Goal: Task Accomplishment & Management: Complete application form

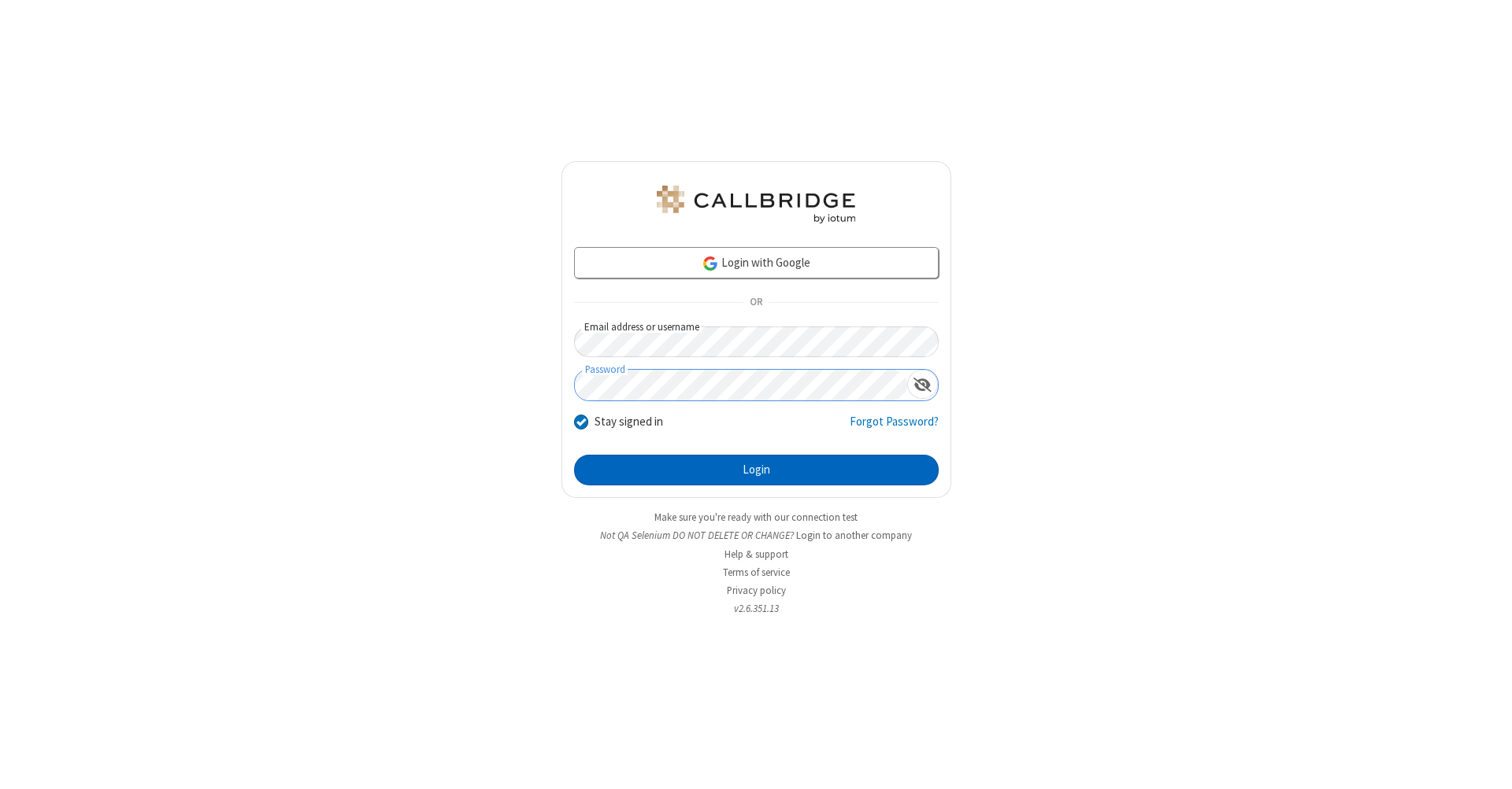
click at [756, 470] on button "Login" at bounding box center [756, 470] width 365 height 32
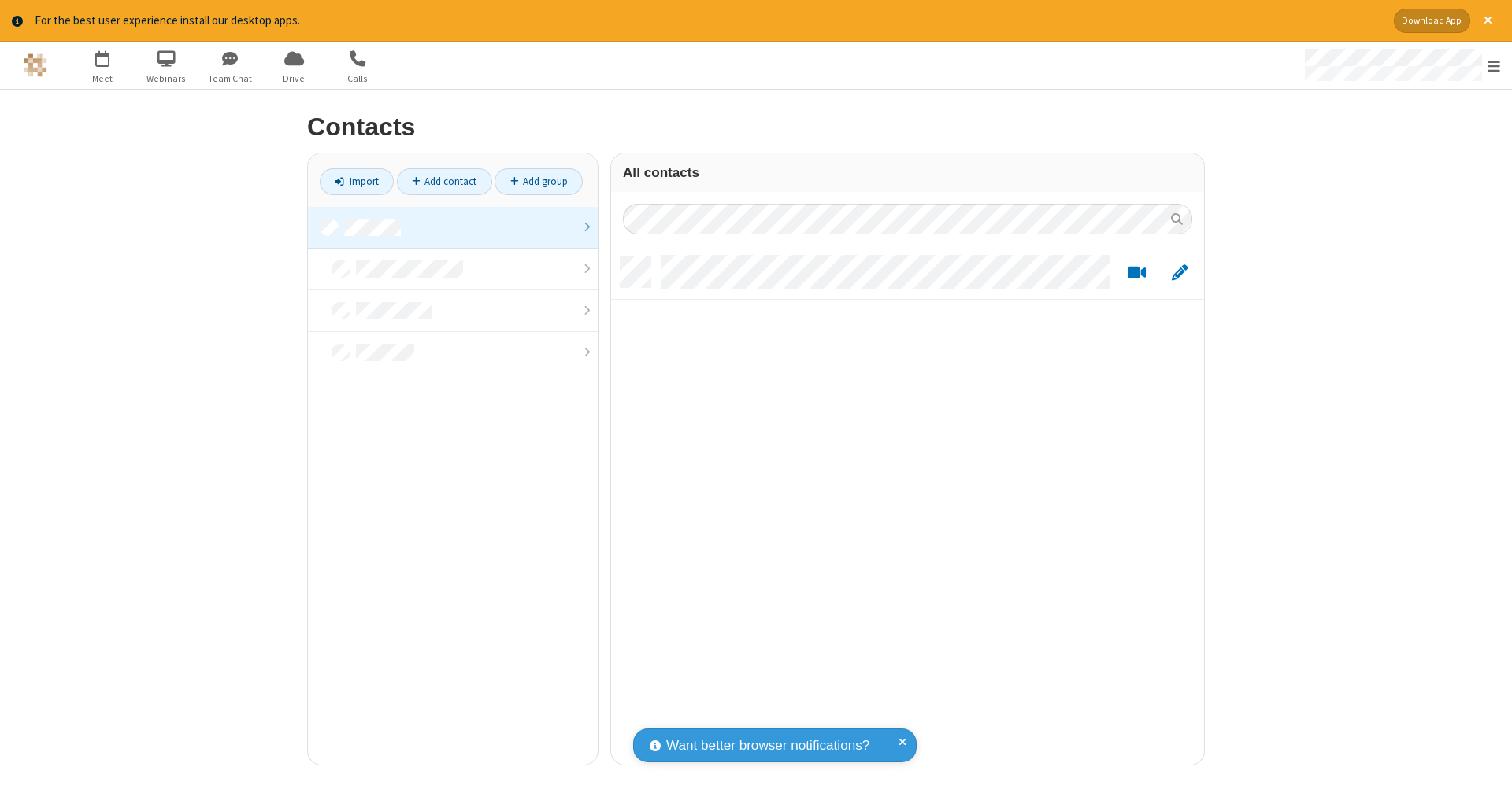
click at [453, 226] on link at bounding box center [452, 227] width 290 height 41
click at [444, 181] on link "Add contact" at bounding box center [444, 181] width 95 height 26
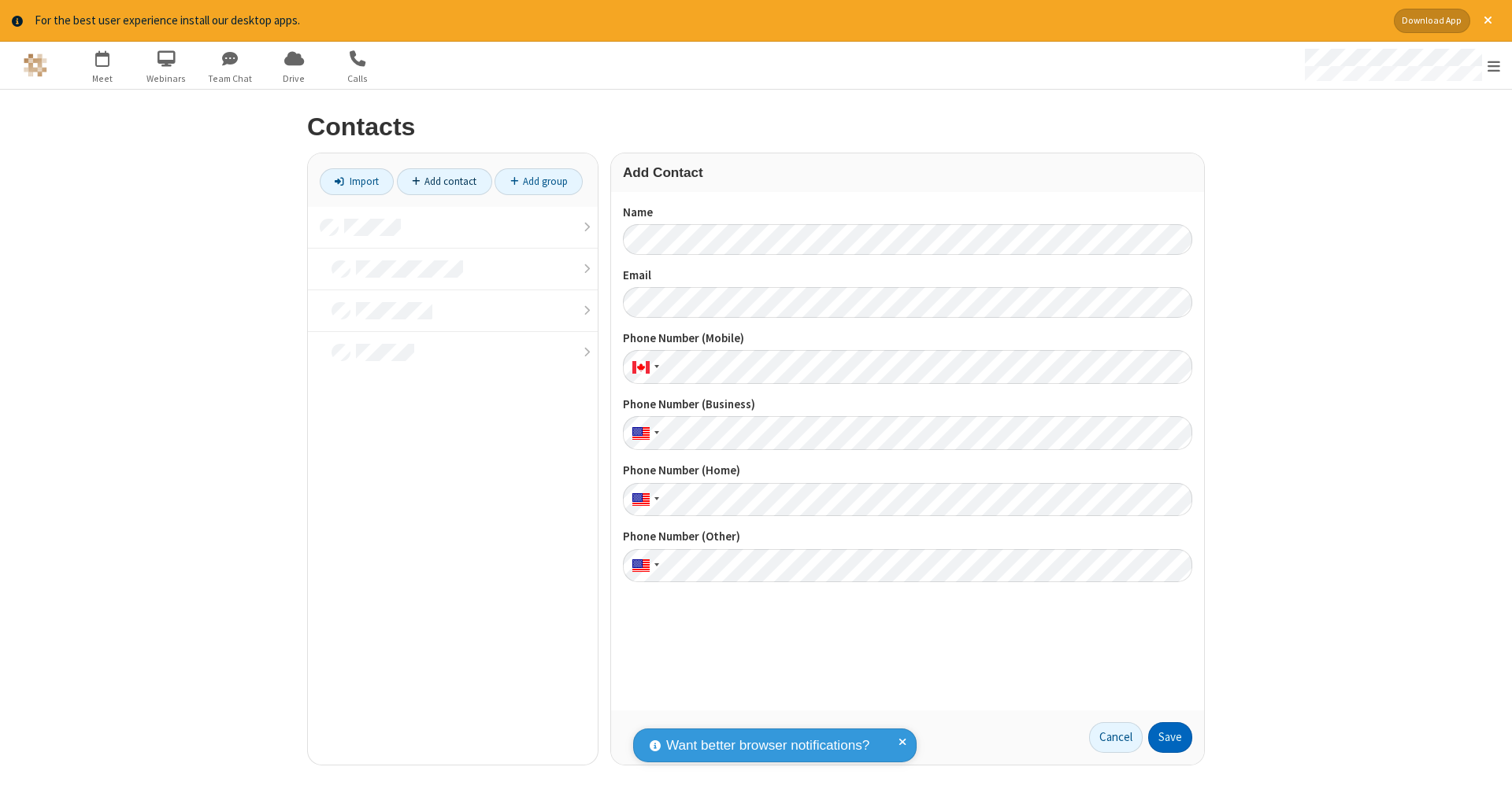
click at [1170, 737] on button "Save" at bounding box center [1170, 738] width 44 height 32
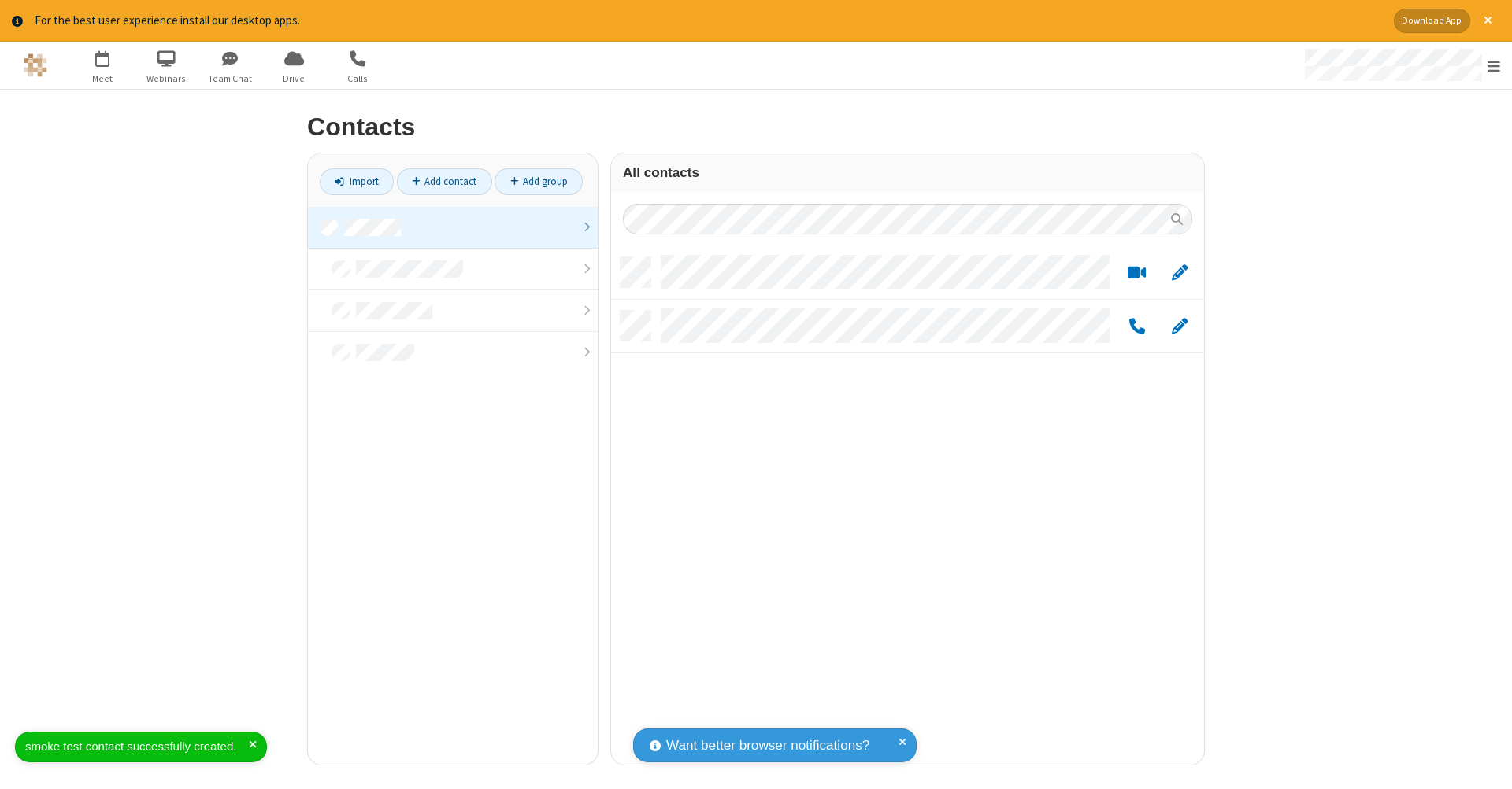
scroll to position [507, 581]
click at [444, 181] on link "Add contact" at bounding box center [444, 181] width 95 height 26
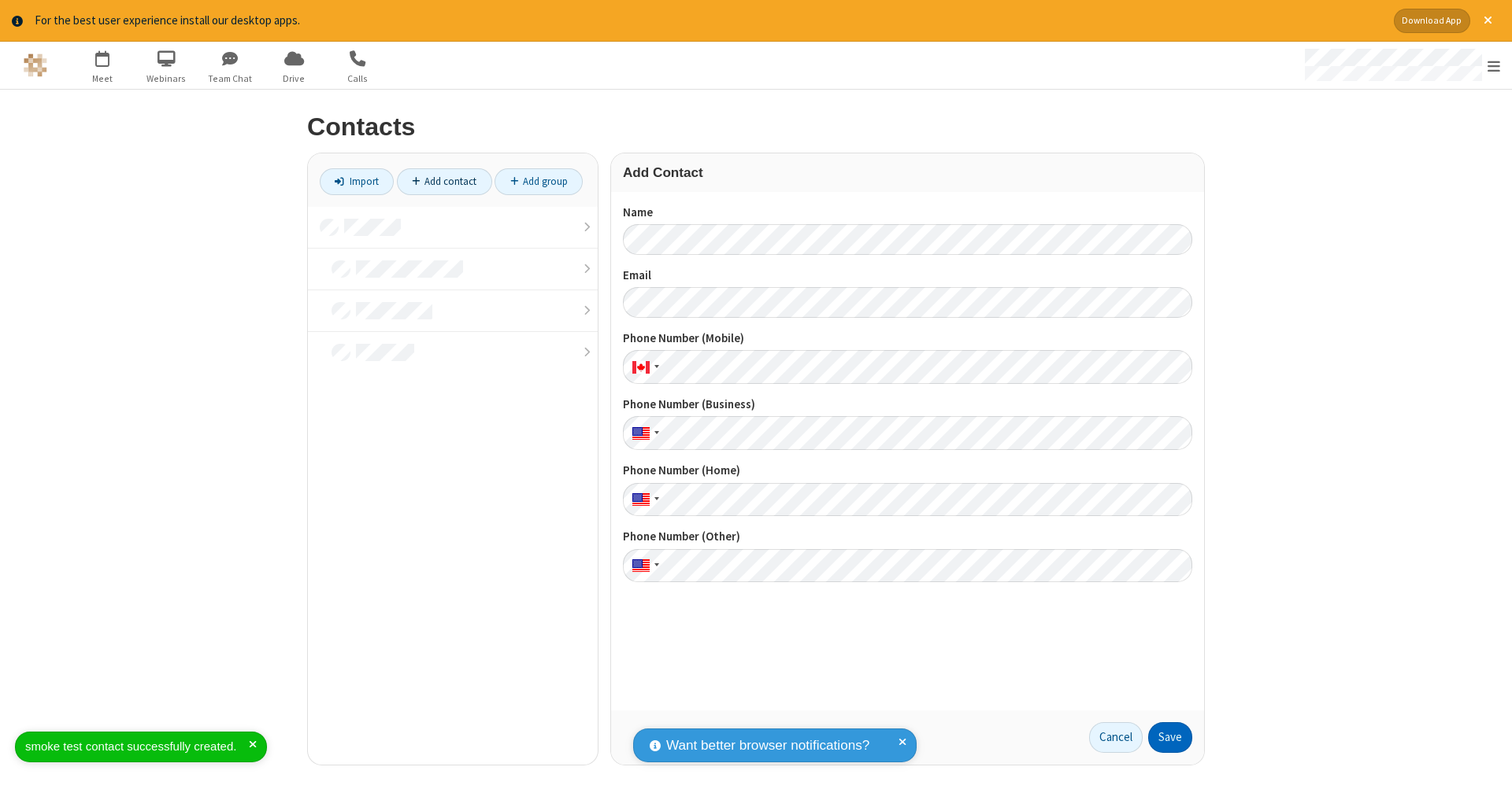
click at [1170, 737] on button "Save" at bounding box center [1170, 738] width 44 height 32
